Goal: Communication & Community: Answer question/provide support

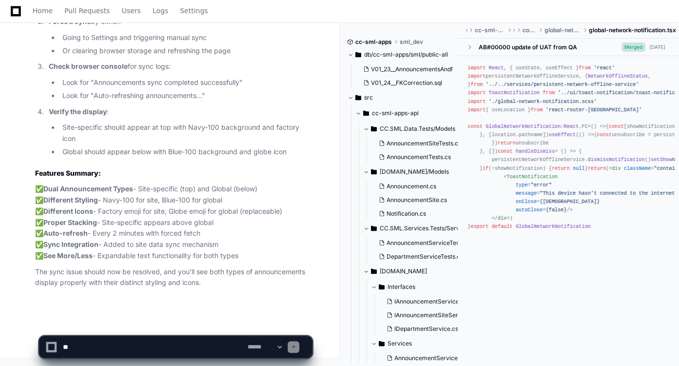
scroll to position [30286, 0]
click at [187, 346] on textarea at bounding box center [153, 346] width 185 height 21
type textarea "*"
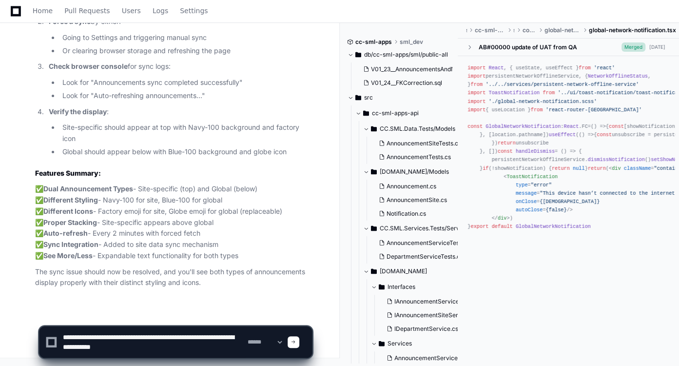
click at [175, 338] on textarea at bounding box center [153, 341] width 185 height 31
click at [160, 350] on textarea at bounding box center [153, 341] width 185 height 31
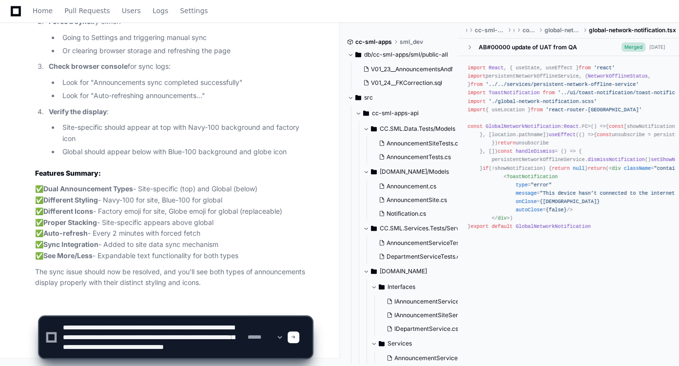
type textarea "**********"
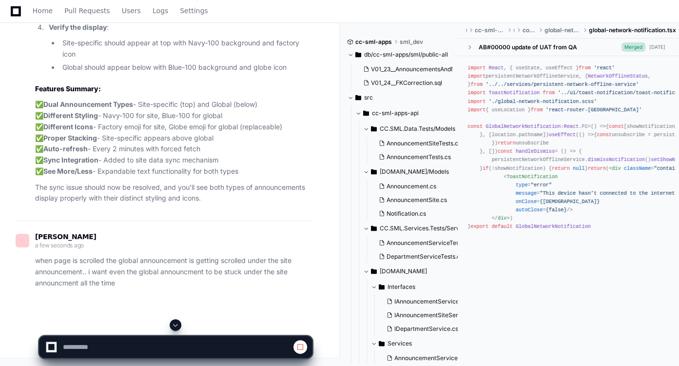
scroll to position [29325, 0]
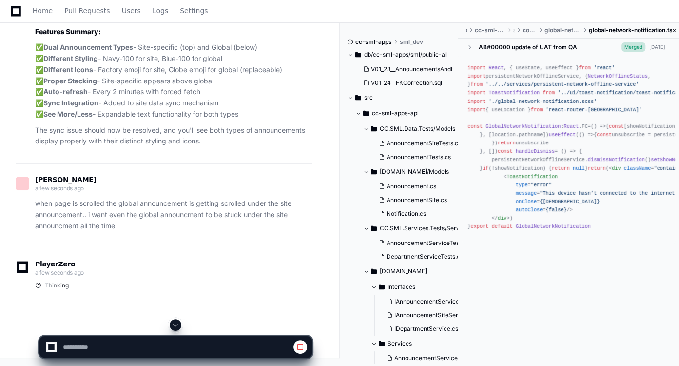
click at [178, 322] on span at bounding box center [176, 325] width 8 height 8
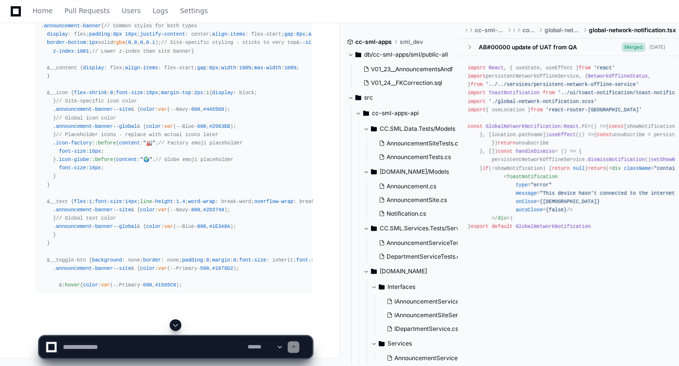
scroll to position [31429, 0]
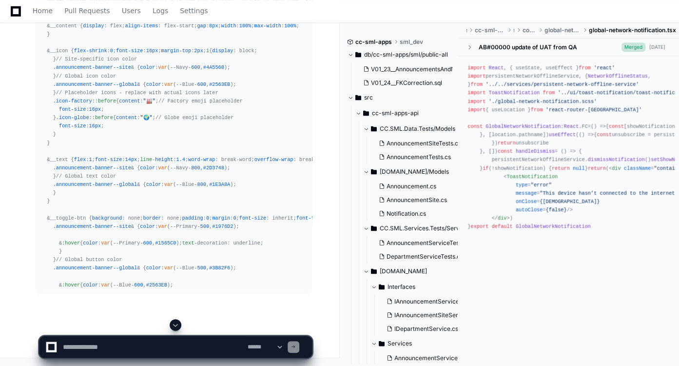
click at [176, 323] on span at bounding box center [176, 325] width 8 height 8
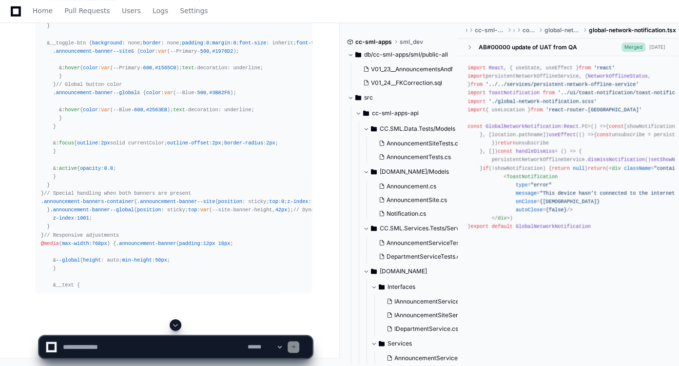
scroll to position [31833, 0]
click at [174, 321] on span at bounding box center [176, 325] width 8 height 8
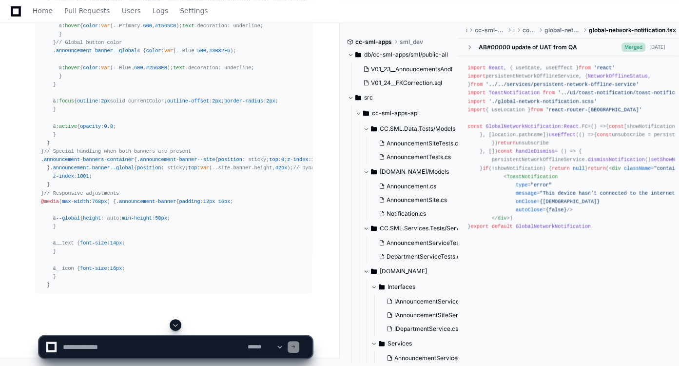
click at [174, 321] on span at bounding box center [176, 325] width 8 height 8
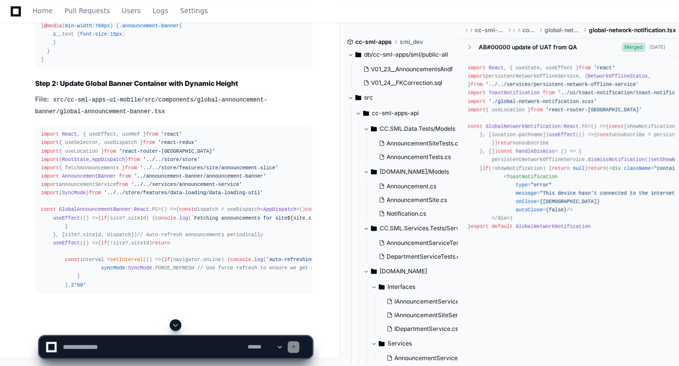
click at [174, 321] on span at bounding box center [176, 325] width 8 height 8
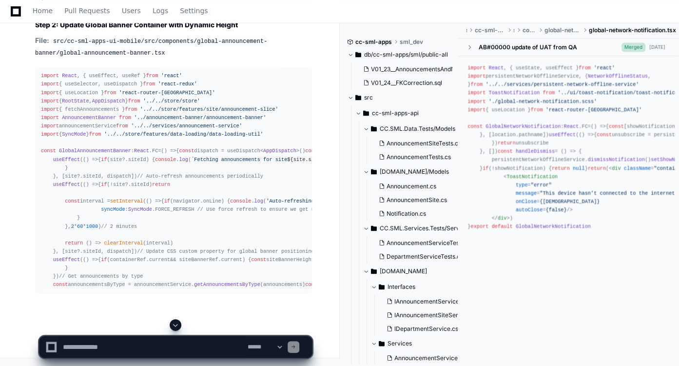
click at [174, 321] on span at bounding box center [176, 325] width 8 height 8
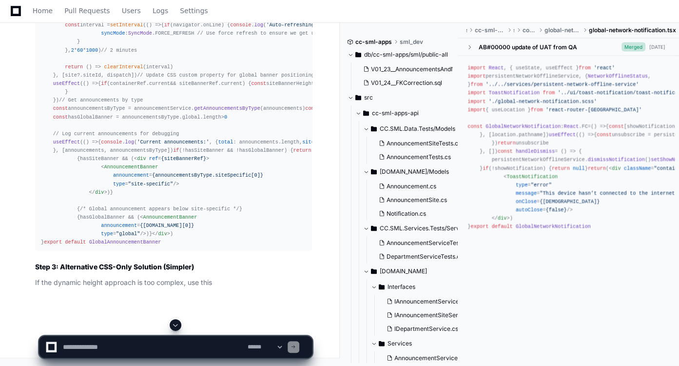
click at [178, 328] on span at bounding box center [176, 325] width 8 height 8
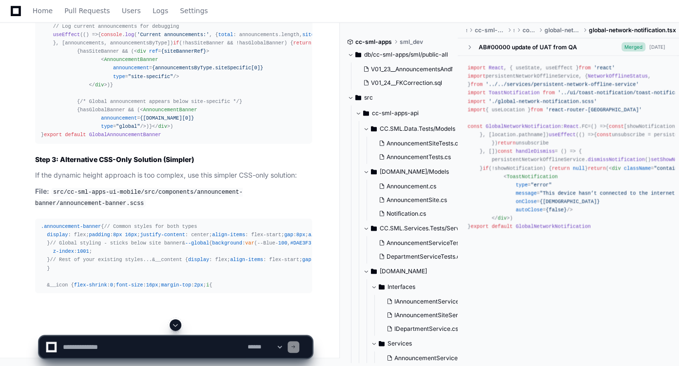
scroll to position [33365, 0]
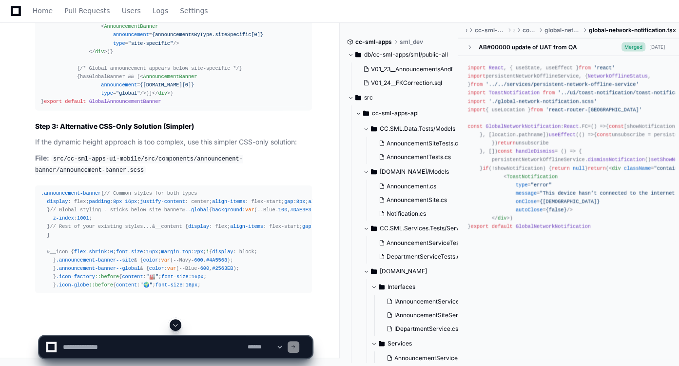
click at [173, 330] on button at bounding box center [176, 325] width 12 height 12
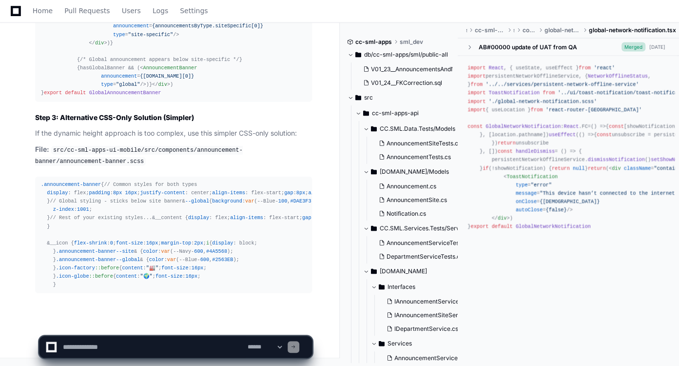
scroll to position [33532, 0]
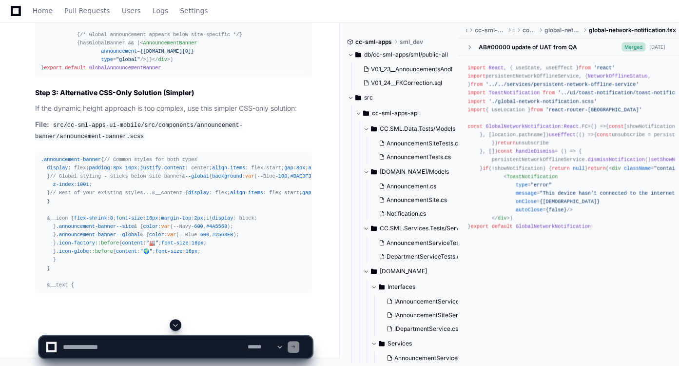
click at [173, 330] on button at bounding box center [176, 325] width 12 height 12
click at [177, 323] on span at bounding box center [176, 325] width 8 height 8
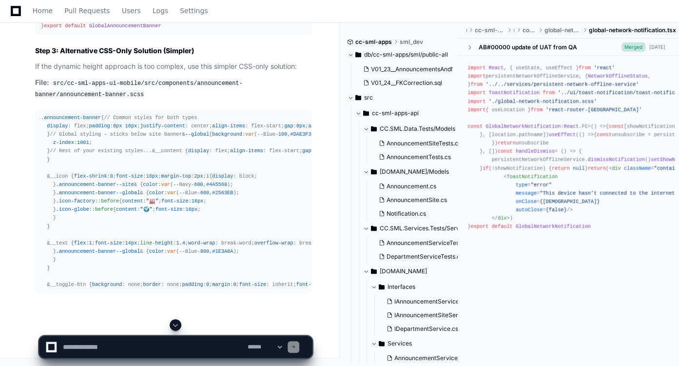
click at [177, 323] on span at bounding box center [176, 325] width 8 height 8
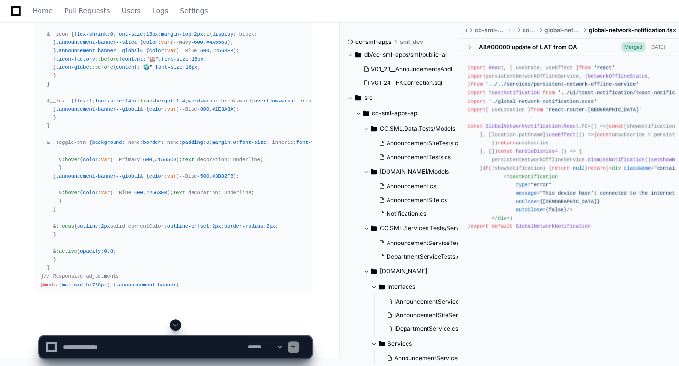
click at [177, 323] on span at bounding box center [176, 325] width 8 height 8
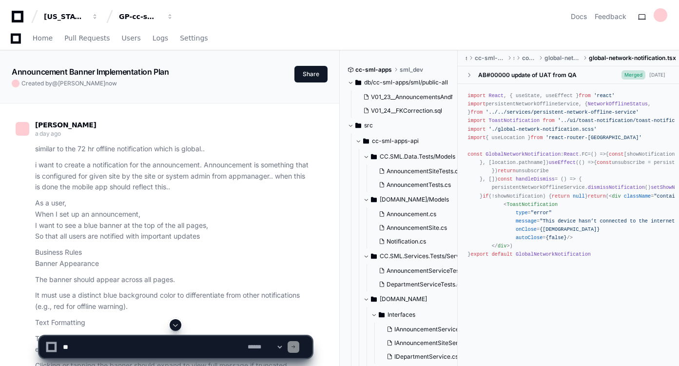
scroll to position [34059, 0]
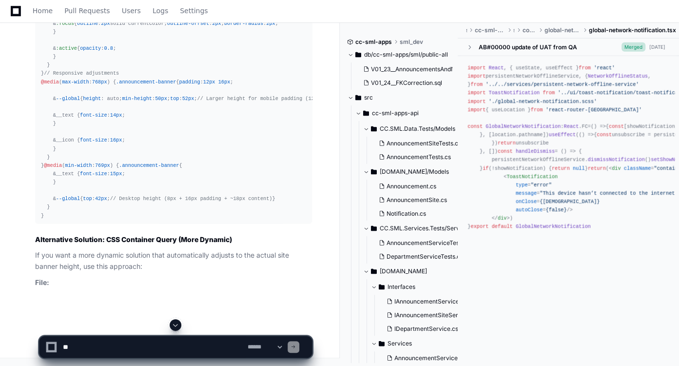
click at [177, 323] on span at bounding box center [176, 325] width 8 height 8
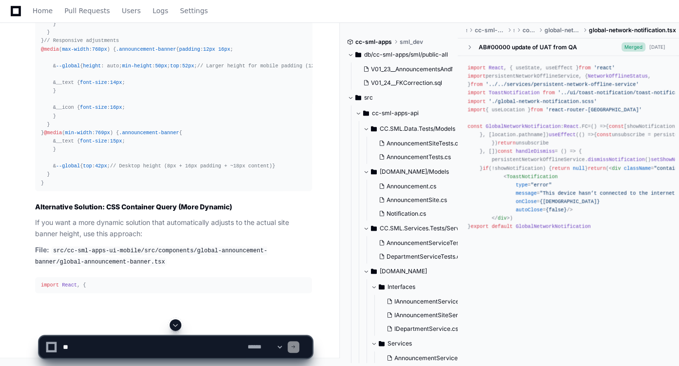
click at [177, 323] on span at bounding box center [176, 325] width 8 height 8
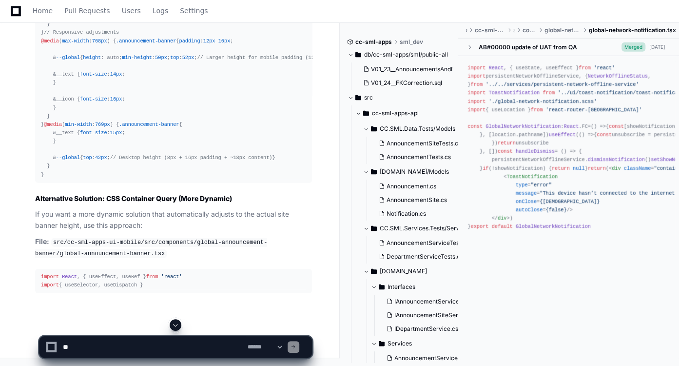
click at [177, 323] on span at bounding box center [176, 325] width 8 height 8
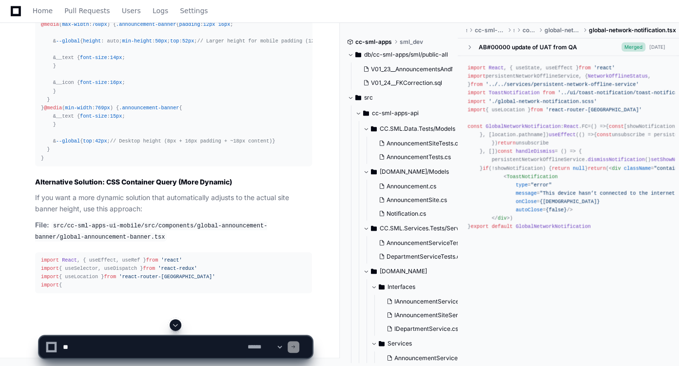
click at [177, 323] on span at bounding box center [176, 325] width 8 height 8
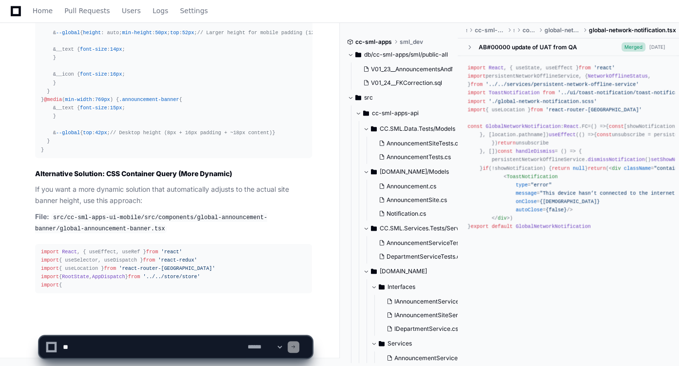
scroll to position [34436, 0]
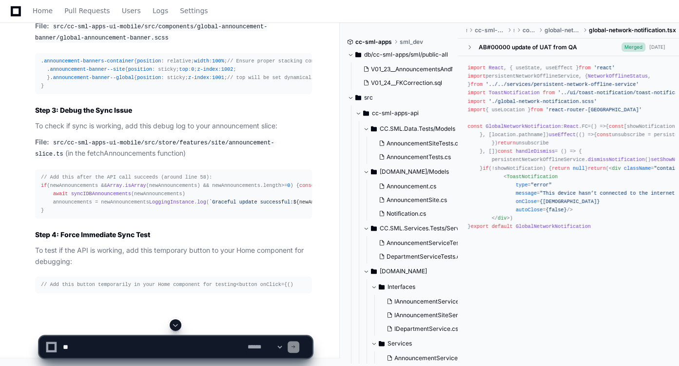
drag, startPoint x: 0, startPoint y: 0, endPoint x: 177, endPoint y: 323, distance: 368.0
click at [177, 323] on span at bounding box center [176, 325] width 8 height 8
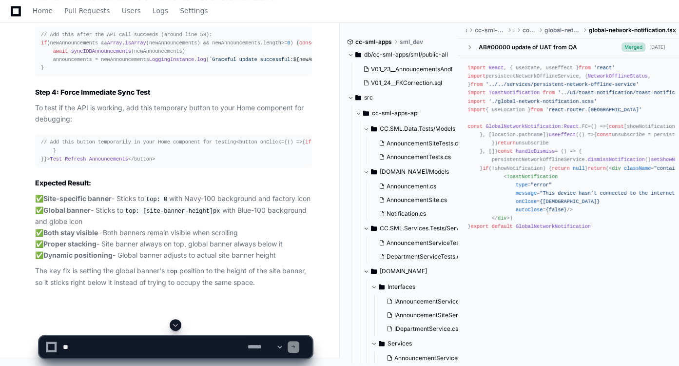
click at [177, 323] on span at bounding box center [176, 325] width 8 height 8
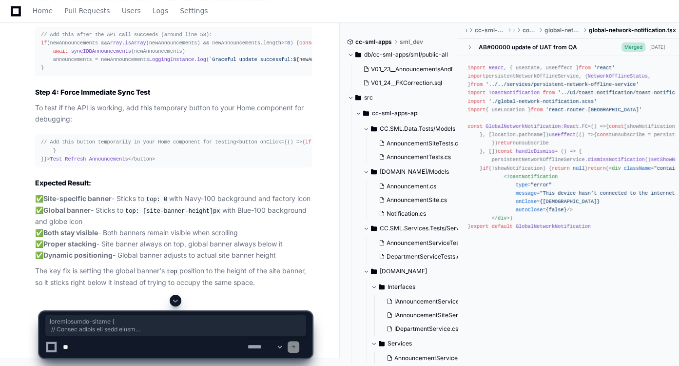
scroll to position [34502, 0]
drag, startPoint x: 40, startPoint y: 93, endPoint x: 69, endPoint y: 81, distance: 31.7
copy div ".announcement-banner { // Common styles for both types display : flex; padding …"
